Goal: Book appointment/travel/reservation

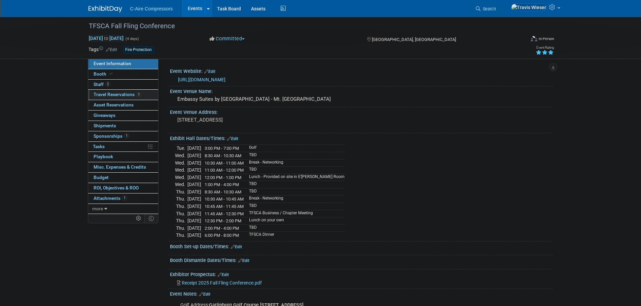
click at [123, 93] on span "Travel Reservations 1" at bounding box center [117, 94] width 48 height 5
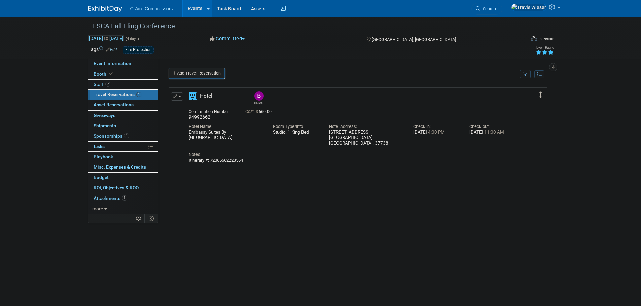
click at [187, 71] on link "Add Travel Reservation" at bounding box center [196, 73] width 56 height 11
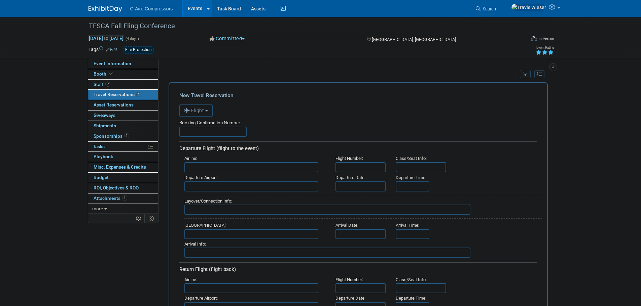
click at [199, 116] on button "Flight" at bounding box center [195, 111] width 33 height 12
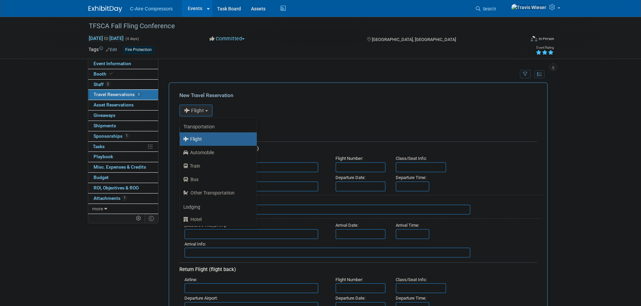
click at [231, 98] on div "New Travel Reservation" at bounding box center [357, 95] width 357 height 7
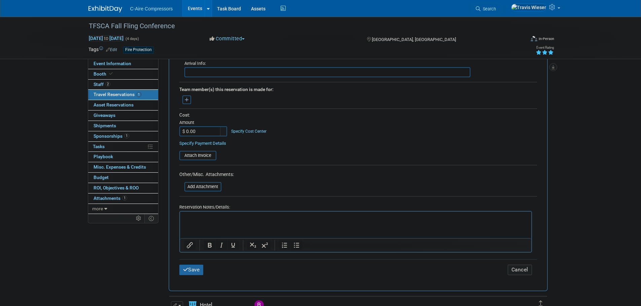
scroll to position [437, 0]
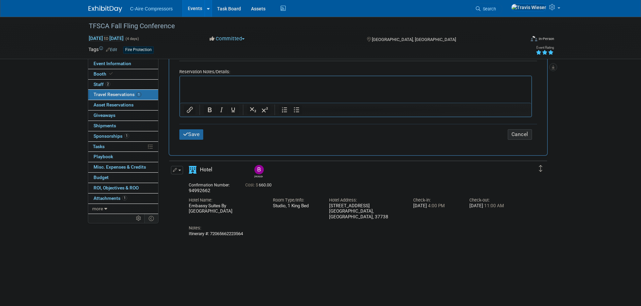
click at [526, 130] on button "Cancel" at bounding box center [519, 134] width 24 height 10
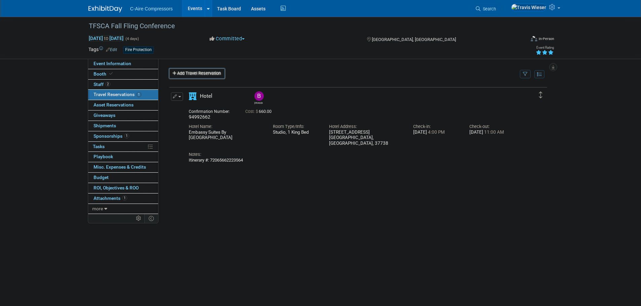
scroll to position [0, 0]
click at [213, 198] on div "Delete Reservation [PERSON_NAME] 94992662 Cost: $ 660.00" at bounding box center [357, 187] width 379 height 202
click at [290, 193] on div "Delete Reservation [PERSON_NAME] 94992662 Cost: $ 660.00" at bounding box center [357, 187] width 379 height 202
click at [133, 61] on link "Event Information" at bounding box center [123, 64] width 70 height 10
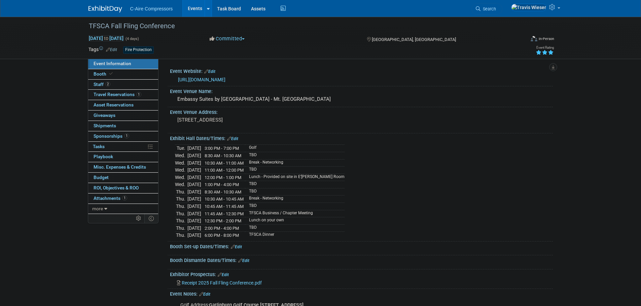
click at [123, 250] on div "Event Information Event Info Booth Booth 2 Staff 2 Staff 1 Travel Reservations …" at bounding box center [320, 166] width 474 height 298
